Goal: Find specific page/section: Find specific page/section

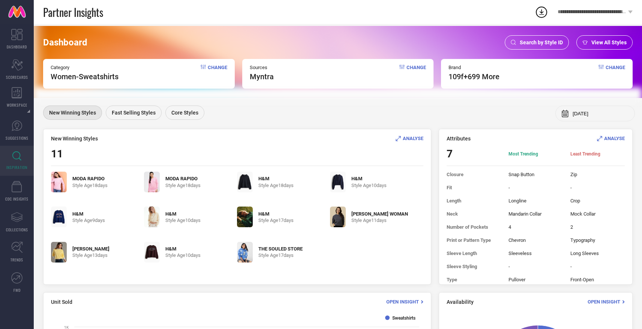
click at [540, 38] on div "Search by Style ID" at bounding box center [537, 42] width 64 height 14
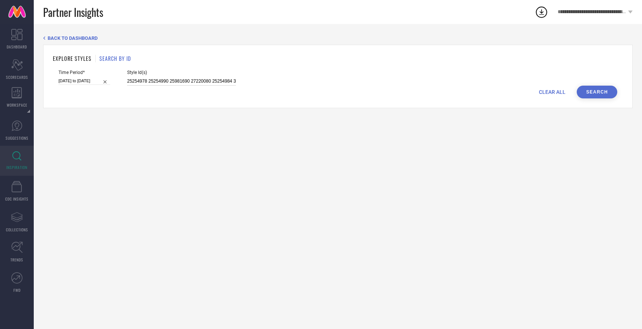
click at [197, 82] on input "25254978 25254990 25981690 27220080 25254984 32522399 32522330 32329942 3252241…" at bounding box center [181, 81] width 109 height 9
paste input "33251846 33251971 33251846 36158844 36157765 36196724 32591489 32591525 3204511…"
type input "33251846 33251971 33251846 36158844 36157765 36196724 32591489 32591525 3204511…"
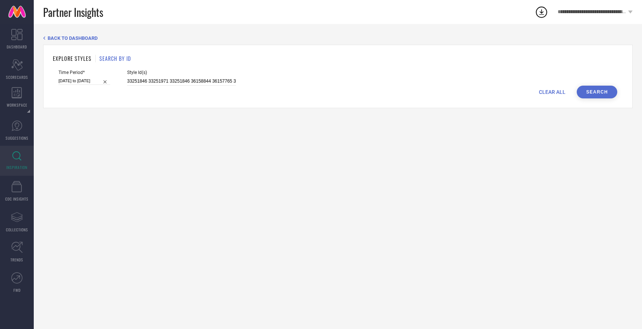
click at [595, 91] on button "Search" at bounding box center [597, 92] width 41 height 13
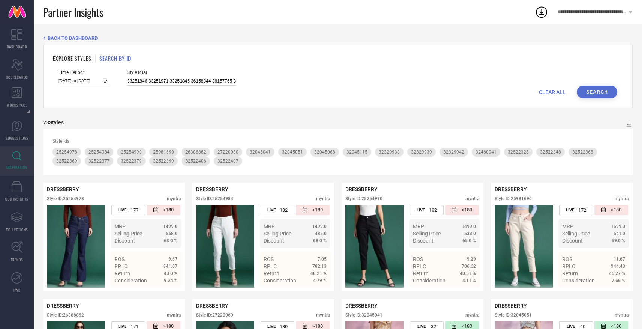
click at [213, 81] on input "33251846 33251971 33251846 36158844 36157765 36196724 32591489 32591525 3204511…" at bounding box center [181, 81] width 109 height 9
paste input "33251846 33251971 33251846 36158844 36157765 36196724 32591489 32591525 3204511…"
type input "33251846 33251971 33251846 36158844 36157765 36196724 32591489 32591525 3204511…"
click at [607, 97] on button "Search" at bounding box center [597, 92] width 41 height 13
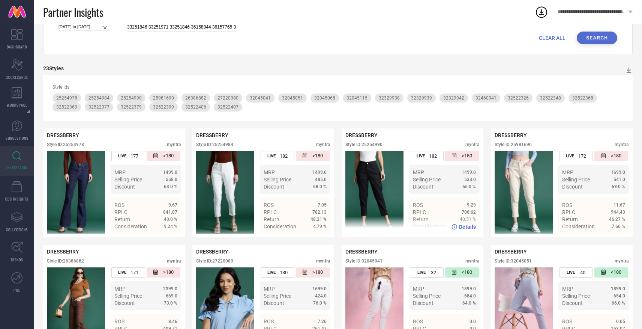
scroll to position [0, 0]
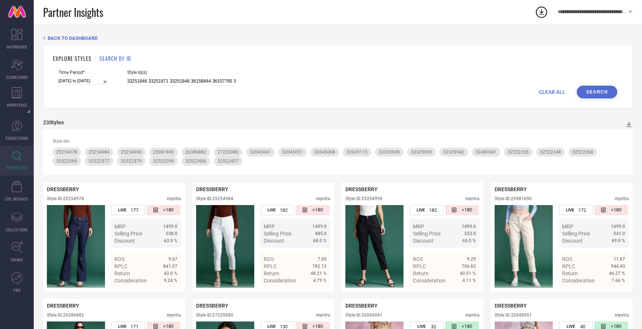
click at [227, 78] on div "Time Period* [DATE] to [DATE] Style Id(s) 33251846 33251971 33251846 36158844 3…" at bounding box center [338, 78] width 559 height 16
click at [190, 89] on div "CLEAR ALL Search" at bounding box center [338, 92] width 559 height 13
click at [190, 80] on input "33251846 33251971 33251846 36158844 36157765 36196724 32591489 32591525 3204511…" at bounding box center [181, 81] width 109 height 9
paste input "33251846 33251971 33251846 36158844 36157765 36196724 32591489 32591525 3204511…"
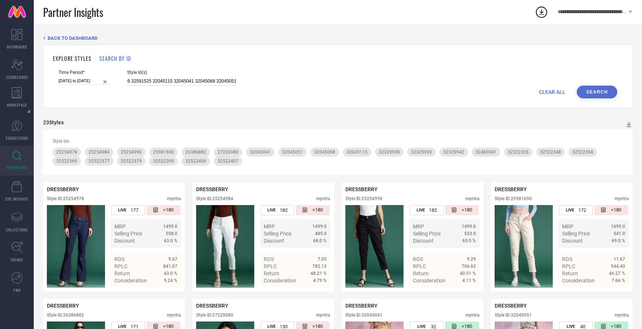
type input "33251846 33251971 33251846 36158844 36157765 36196724 32591489 32591525 3204511…"
click at [596, 88] on button "Search" at bounding box center [597, 92] width 41 height 13
